Goal: Task Accomplishment & Management: Use online tool/utility

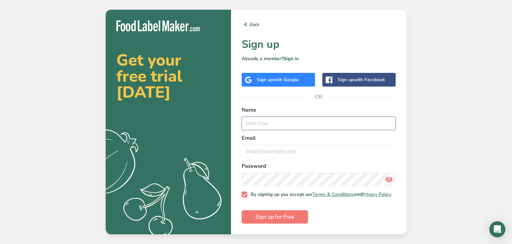
click at [269, 124] on input "text" at bounding box center [319, 122] width 154 height 13
type input "[PERSON_NAME]"
click at [278, 147] on input "email" at bounding box center [319, 150] width 154 height 13
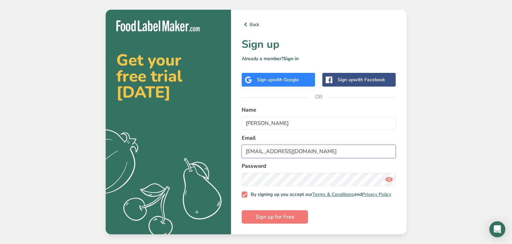
type input "[EMAIL_ADDRESS][DOMAIN_NAME]"
click at [282, 219] on span "Sign up for Free" at bounding box center [275, 216] width 39 height 8
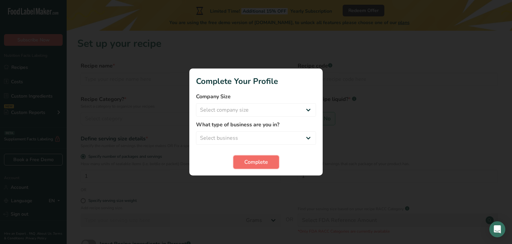
click at [271, 159] on button "Complete" at bounding box center [257, 161] width 46 height 13
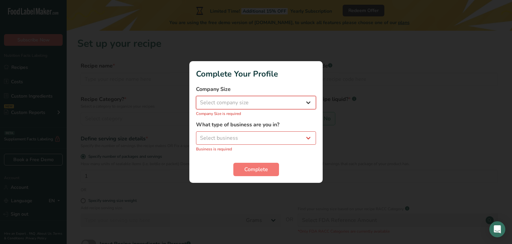
click at [261, 105] on select "Select company size Fewer than 10 Employees 10 to 50 Employees 51 to 500 Employ…" at bounding box center [256, 102] width 120 height 13
select select "1"
click at [196, 99] on select "Select company size Fewer than 10 Employees 10 to 50 Employees 51 to 500 Employ…" at bounding box center [256, 102] width 120 height 13
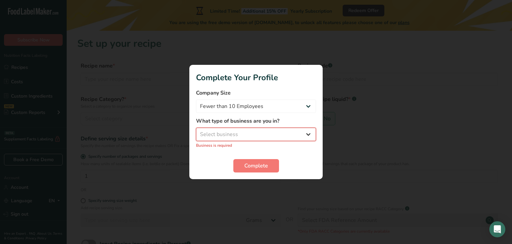
click at [266, 135] on select "Select business Packaged Food Manufacturer Restaurant & Cafe Bakery Meal Plans …" at bounding box center [256, 133] width 120 height 13
select select "3"
click at [196, 131] on select "Select business Packaged Food Manufacturer Restaurant & Cafe Bakery Meal Plans …" at bounding box center [256, 133] width 120 height 13
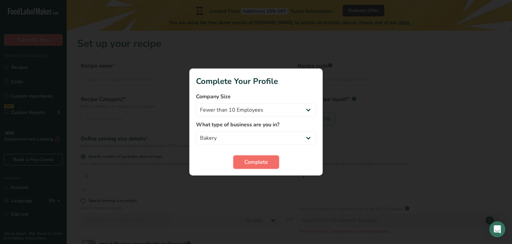
click at [266, 163] on span "Complete" at bounding box center [257, 162] width 24 height 8
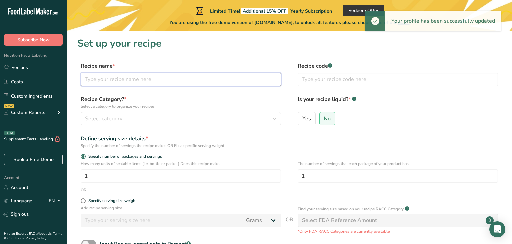
click at [169, 79] on input "text" at bounding box center [181, 78] width 200 height 13
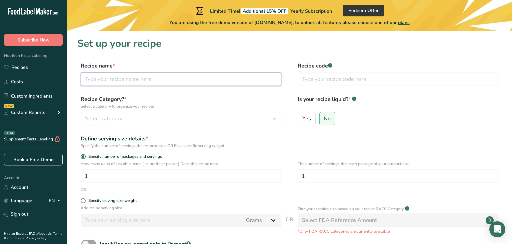
paste input "▢2½ cups all-purpose flour (300g) ▢2 teaspoons baking powder ▢¼ teaspoon baking…"
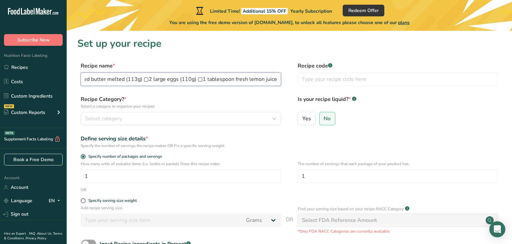
scroll to position [0, 617]
type input "▢2½ cups all-purpose flour (300g) ▢2 teaspoons baking powder ▢¼ teaspoon baking…"
click at [312, 113] on label "Yes" at bounding box center [307, 118] width 18 height 13
click at [303, 116] on input "Yes" at bounding box center [300, 118] width 4 height 4
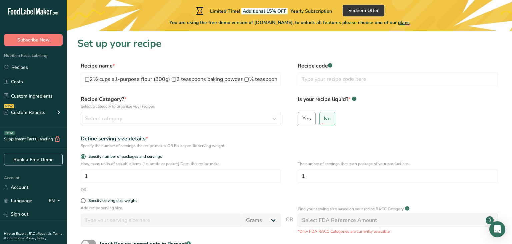
radio input "true"
radio input "false"
select select "22"
click at [274, 79] on input "▢2½ cups all-purpose flour (300g) ▢2 teaspoons baking powder ▢¼ teaspoon baking…" at bounding box center [181, 78] width 200 height 13
drag, startPoint x: 276, startPoint y: 80, endPoint x: 75, endPoint y: 75, distance: 200.2
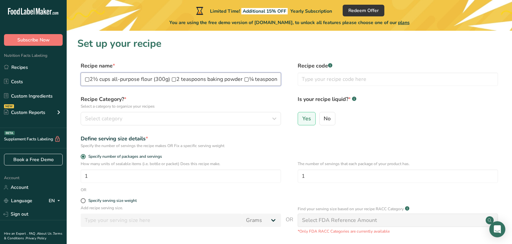
click at [75, 75] on section "Set up your recipe Recipe name * ▢2½ cups all-purpose flour (300g) ▢2 teaspoons…" at bounding box center [290, 184] width 446 height 306
drag, startPoint x: 160, startPoint y: 79, endPoint x: 55, endPoint y: 80, distance: 104.4
click at [55, 80] on div ".a-20{fill:#fff;} Subscribe Now Nutrition Facts Labeling Recipes Costs Custom I…" at bounding box center [256, 179] width 512 height 358
drag, startPoint x: 242, startPoint y: 79, endPoint x: 81, endPoint y: 75, distance: 160.8
click at [81, 75] on input "poppy seeds ▢1 cup sugar (200g) ▢2 tablespoons lemon zest ▢1 cup whole milk gre…" at bounding box center [181, 78] width 200 height 13
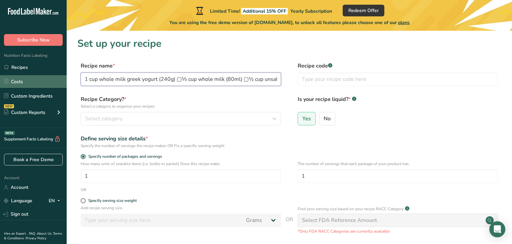
drag, startPoint x: 274, startPoint y: 80, endPoint x: 27, endPoint y: 84, distance: 247.2
click at [27, 84] on div ".a-20{fill:#fff;} Subscribe Now Nutrition Facts Labeling Recipes Costs Custom I…" at bounding box center [256, 179] width 512 height 358
type input "alted butter melted (113g) ▢2 large eggs (110g) ▢1 tablespoon fresh lemon juice"
click at [277, 79] on input "alted butter melted (113g) ▢2 large eggs (110g) ▢1 tablespoon fresh lemon juice" at bounding box center [181, 78] width 200 height 13
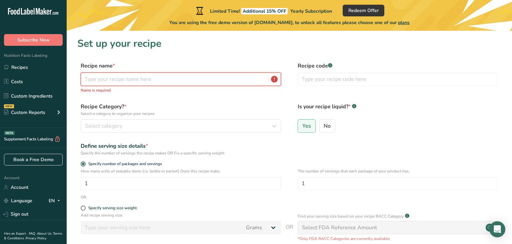
paste input "2½ cups all-purpose flour 2 teaspoons baking powder ¼ teaspoon baking soda 2 ta…"
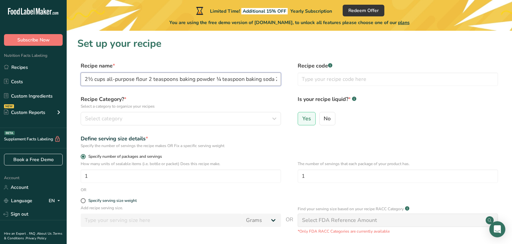
scroll to position [0, 421]
type input "2½ cups all-purpose flour 2 teaspoons baking powder ¼ teaspoon baking soda 2 ta…"
click at [317, 81] on input "text" at bounding box center [398, 78] width 200 height 13
click at [223, 123] on button "Select category" at bounding box center [181, 118] width 200 height 13
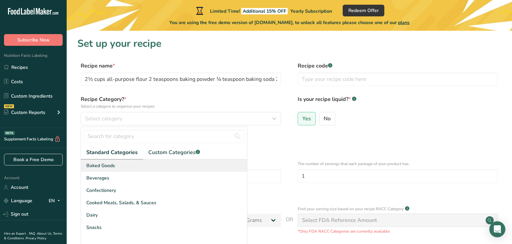
click at [150, 165] on div "Baked Goods" at bounding box center [164, 165] width 166 height 12
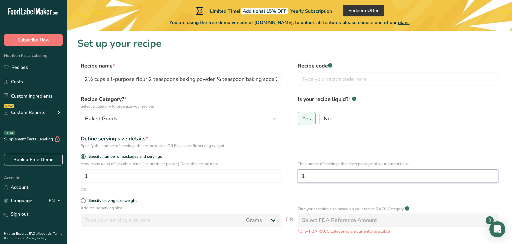
click at [314, 176] on input "1" at bounding box center [398, 175] width 200 height 13
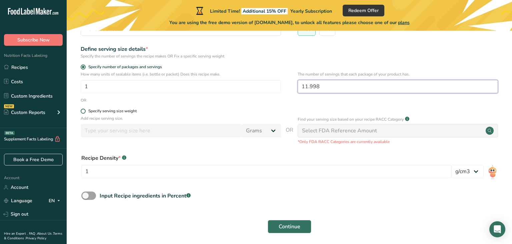
scroll to position [90, 0]
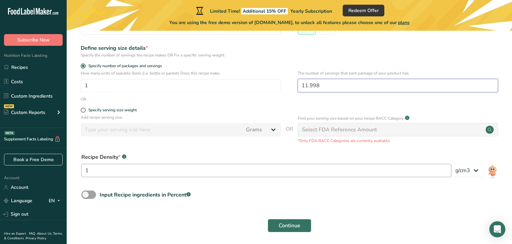
type input "11.998"
click at [218, 173] on input "1" at bounding box center [266, 169] width 370 height 13
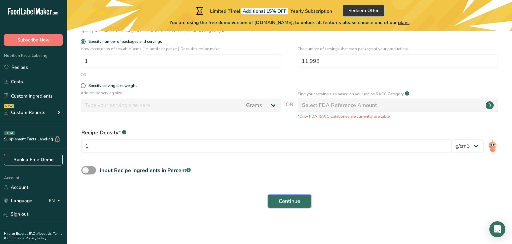
click at [297, 201] on span "Continue" at bounding box center [290, 201] width 22 height 8
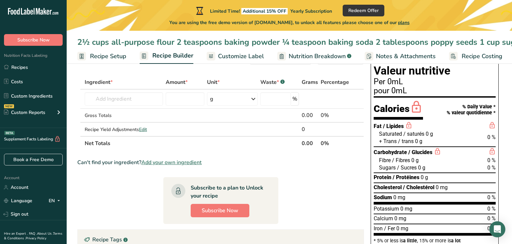
scroll to position [30, 0]
